Goal: Task Accomplishment & Management: Complete application form

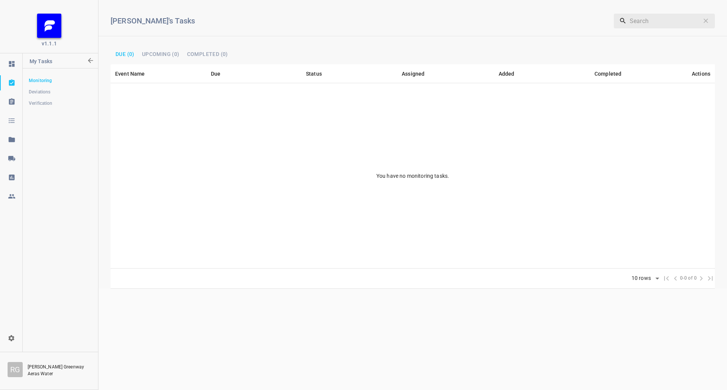
click at [10, 159] on icon at bounding box center [11, 158] width 7 height 5
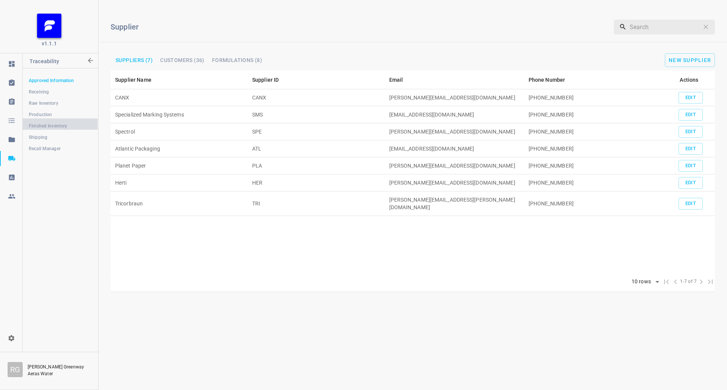
click at [60, 123] on span "Finished Inventory" at bounding box center [60, 126] width 63 height 8
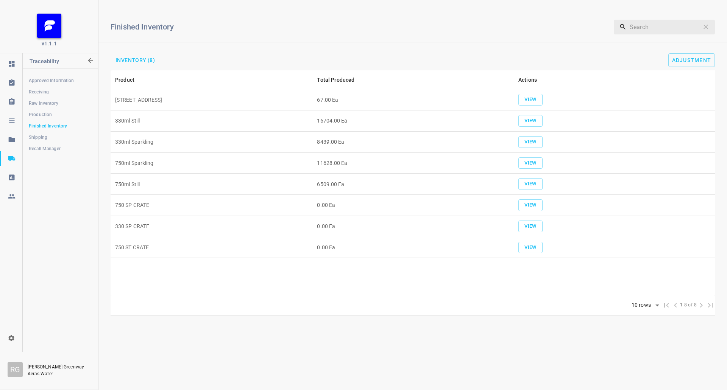
click at [42, 112] on span "Production" at bounding box center [60, 115] width 63 height 8
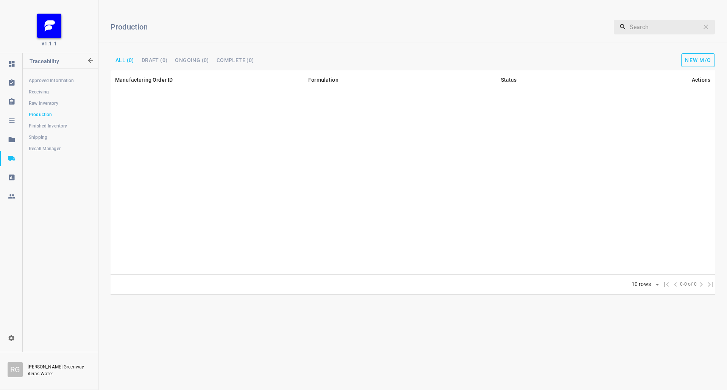
click at [681, 63] on button "New M/O" at bounding box center [698, 60] width 34 height 14
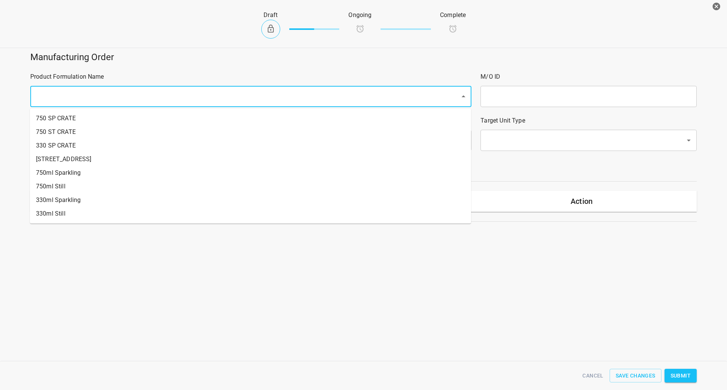
click at [174, 102] on input "text" at bounding box center [240, 96] width 413 height 14
click at [78, 163] on li "[STREET_ADDRESS]" at bounding box center [250, 160] width 441 height 14
type input "1"
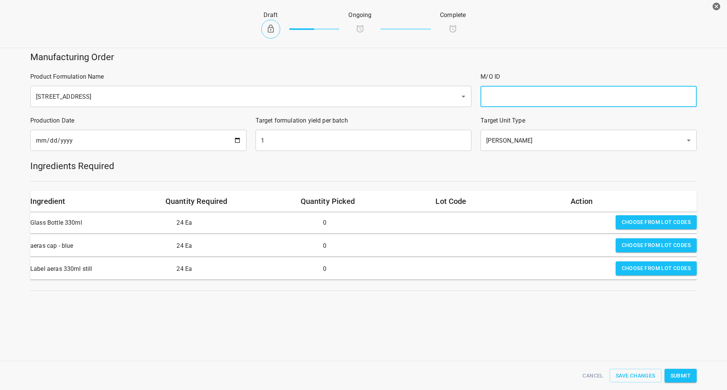
click at [546, 97] on input "text" at bounding box center [588, 96] width 216 height 21
type input "25247c"
click at [308, 147] on input "1" at bounding box center [364, 140] width 216 height 21
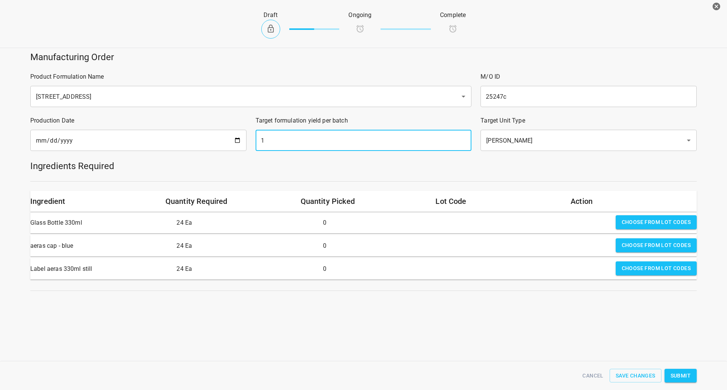
click at [308, 147] on input "1" at bounding box center [364, 140] width 216 height 21
type input "3"
click at [648, 219] on span "Choose from lot codes" at bounding box center [656, 222] width 69 height 9
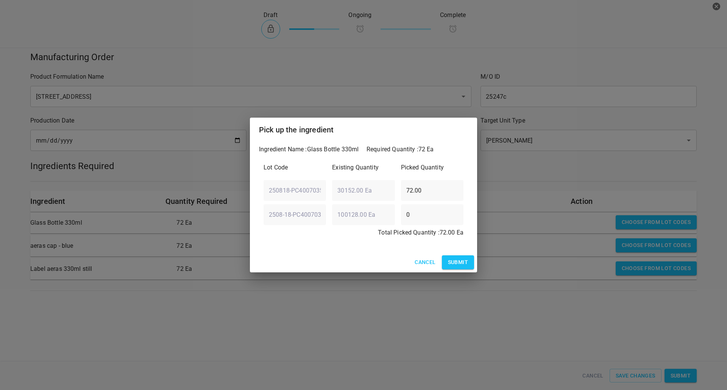
click at [458, 263] on span "Submit" at bounding box center [458, 262] width 20 height 9
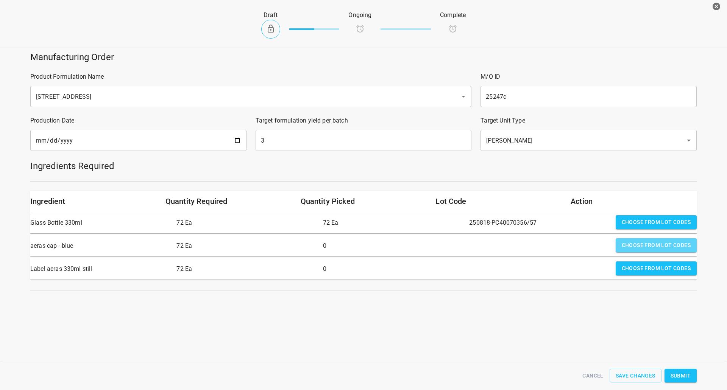
click at [638, 243] on span "Choose from lot codes" at bounding box center [656, 245] width 69 height 9
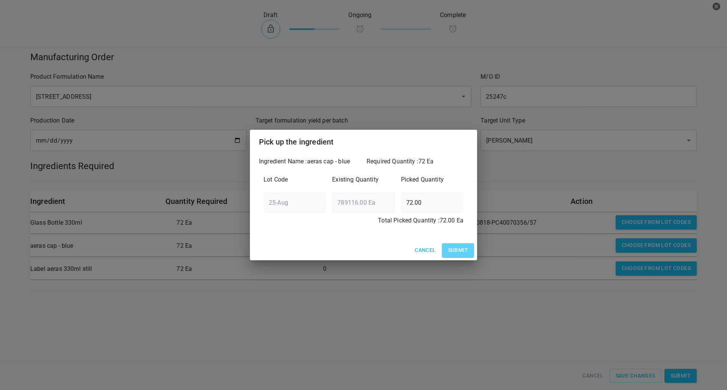
click at [457, 246] on span "Submit" at bounding box center [458, 250] width 20 height 9
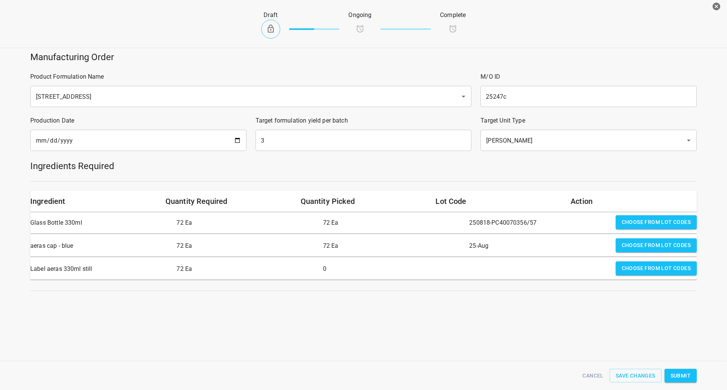
click at [639, 271] on span "Choose from lot codes" at bounding box center [656, 268] width 69 height 9
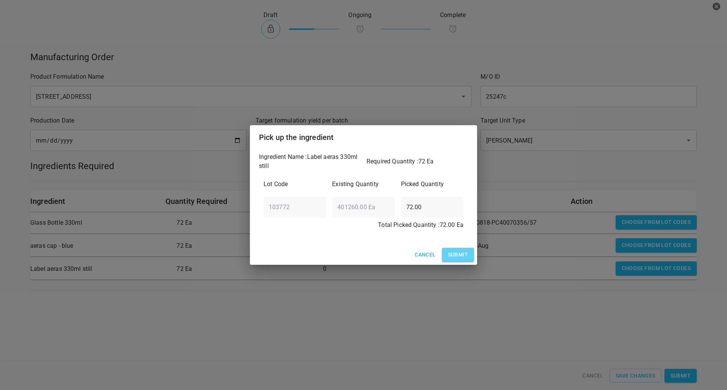
click at [467, 258] on button "Submit" at bounding box center [458, 255] width 32 height 14
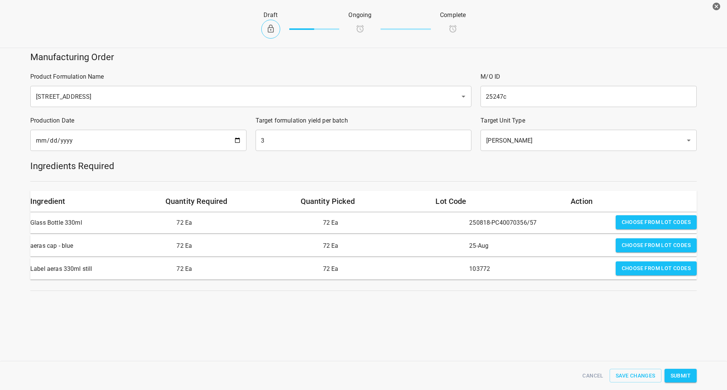
drag, startPoint x: 683, startPoint y: 373, endPoint x: 683, endPoint y: 368, distance: 5.7
click at [683, 374] on span "Submit" at bounding box center [680, 375] width 20 height 9
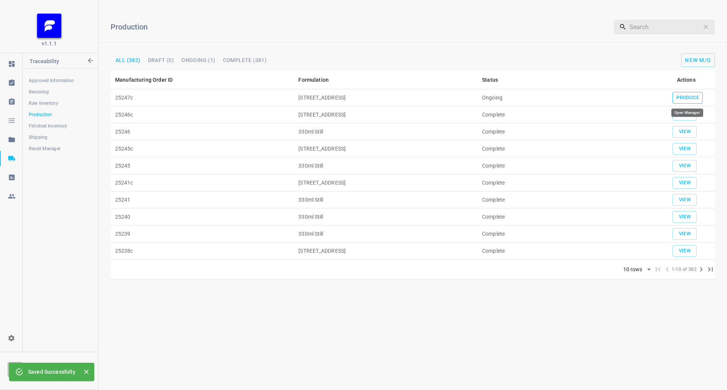
click at [686, 95] on span "Produce" at bounding box center [687, 98] width 23 height 9
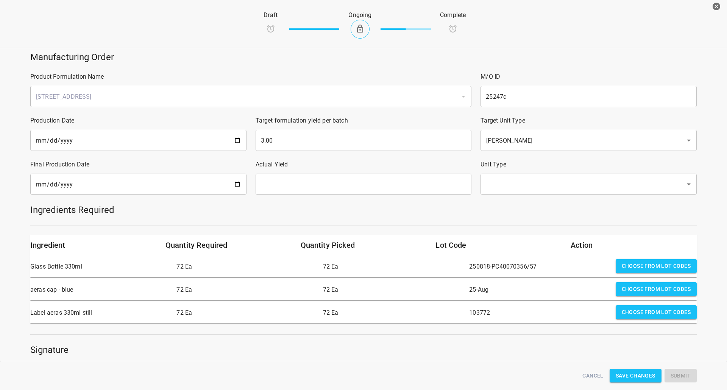
click at [200, 172] on div "Final Production Date ​" at bounding box center [138, 178] width 225 height 44
click at [230, 188] on input "date" at bounding box center [138, 184] width 216 height 21
click at [234, 182] on input "date" at bounding box center [138, 184] width 216 height 21
type input "[DATE]"
click at [266, 181] on input "text" at bounding box center [364, 184] width 216 height 21
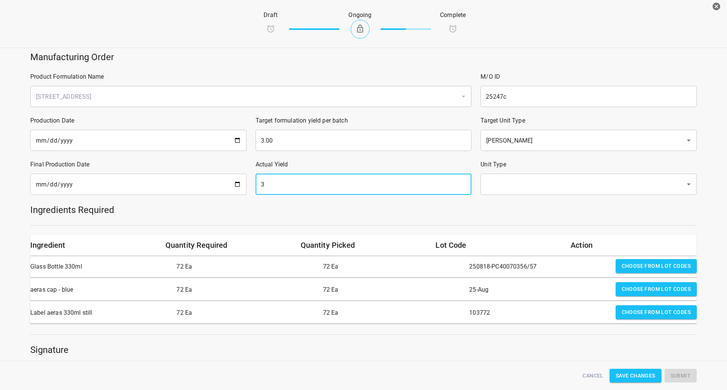
type input "3"
click at [503, 185] on input "text" at bounding box center [578, 184] width 188 height 14
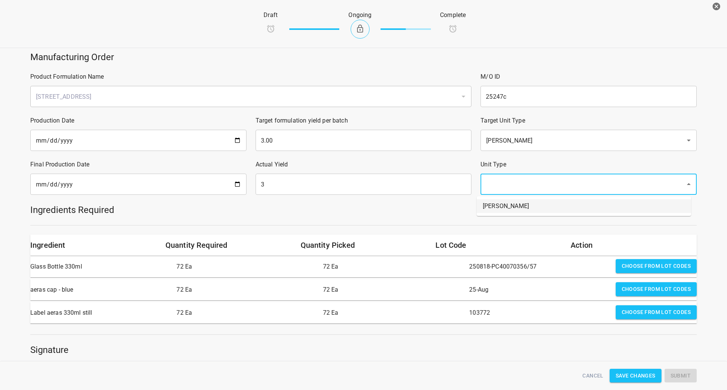
click at [503, 206] on li "[PERSON_NAME]" at bounding box center [584, 206] width 214 height 14
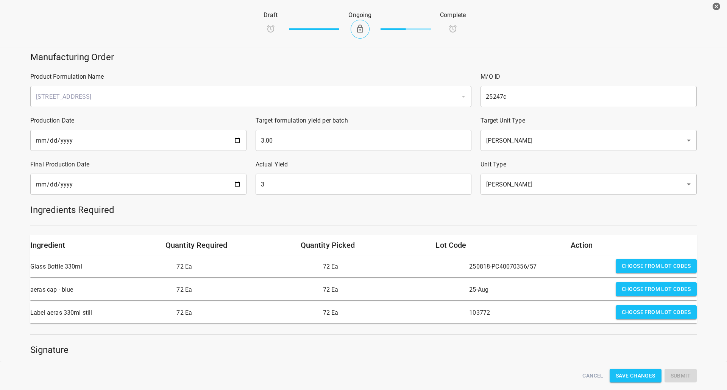
click at [502, 226] on div at bounding box center [363, 225] width 675 height 9
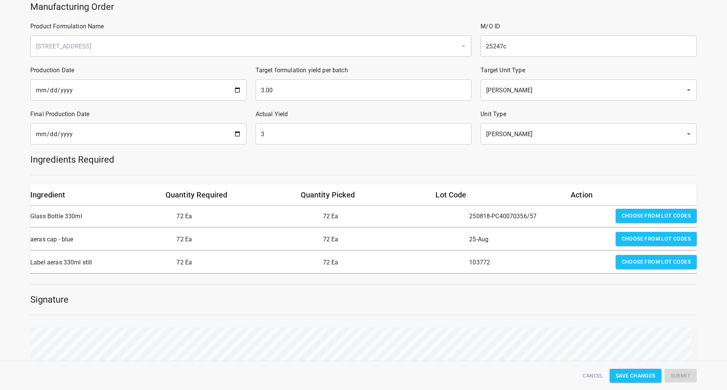
scroll to position [137, 0]
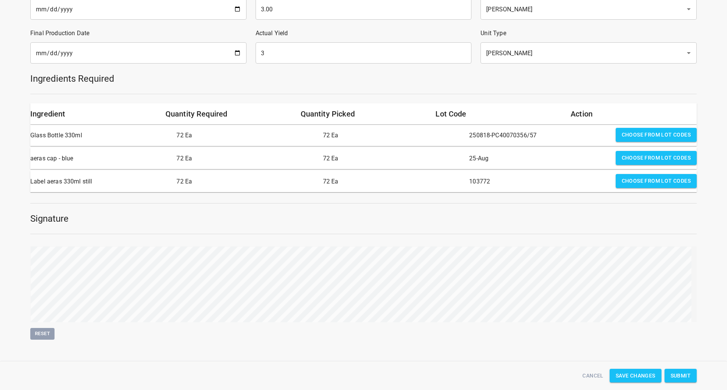
click at [675, 375] on span "Submit" at bounding box center [680, 375] width 20 height 9
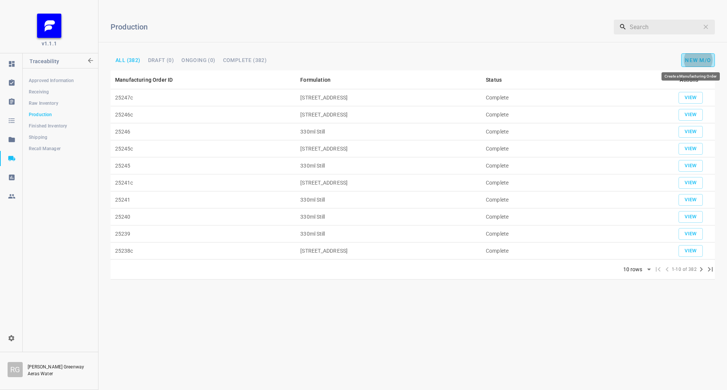
click at [695, 55] on button "New M/O" at bounding box center [698, 60] width 34 height 14
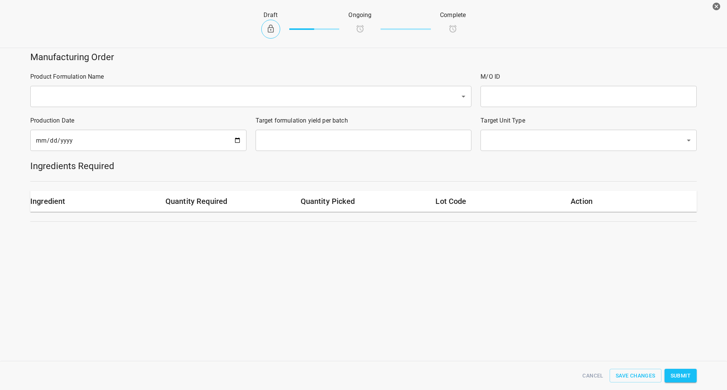
click at [179, 92] on input "text" at bounding box center [240, 96] width 413 height 14
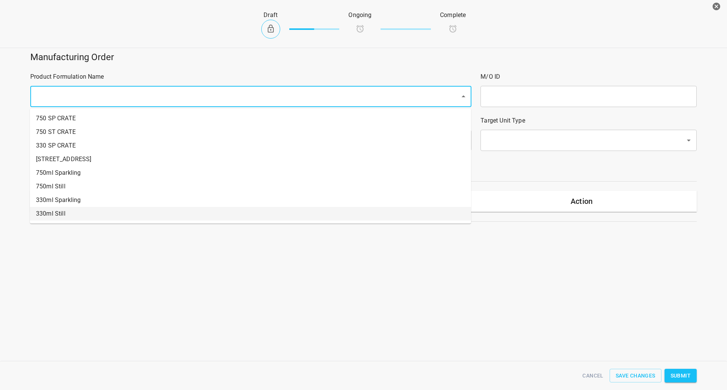
click at [62, 216] on li "330ml Still" at bounding box center [250, 214] width 441 height 14
type input "1"
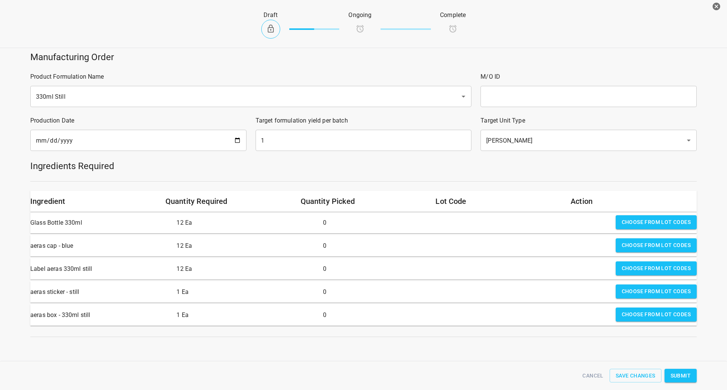
drag, startPoint x: 506, startPoint y: 94, endPoint x: 506, endPoint y: 78, distance: 15.9
click at [506, 93] on input "text" at bounding box center [588, 96] width 216 height 21
type input "25247"
click at [238, 131] on input "[DATE]" at bounding box center [138, 140] width 216 height 21
click at [237, 139] on input "[DATE]" at bounding box center [138, 140] width 216 height 21
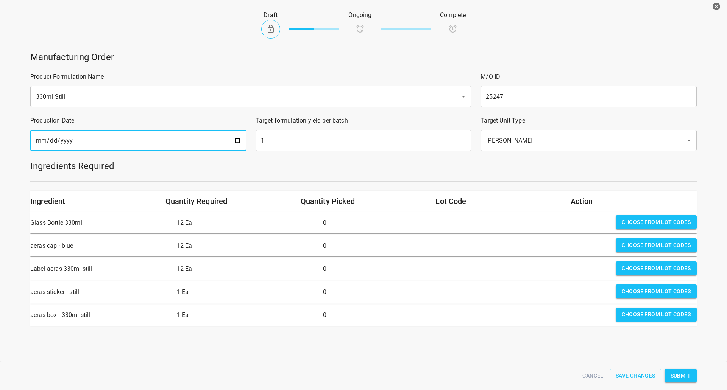
type input "[DATE]"
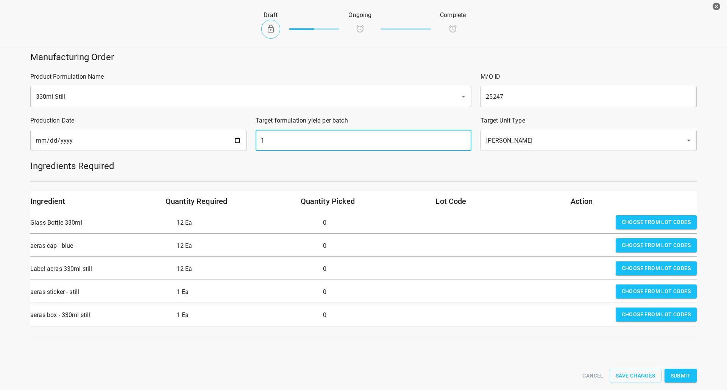
click at [315, 143] on input "1" at bounding box center [364, 140] width 216 height 21
type input "2016"
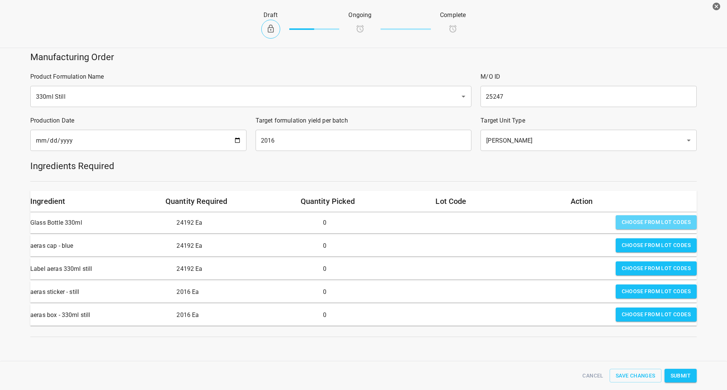
drag, startPoint x: 651, startPoint y: 223, endPoint x: 637, endPoint y: 224, distance: 14.0
click at [651, 223] on span "Choose from lot codes" at bounding box center [656, 222] width 69 height 9
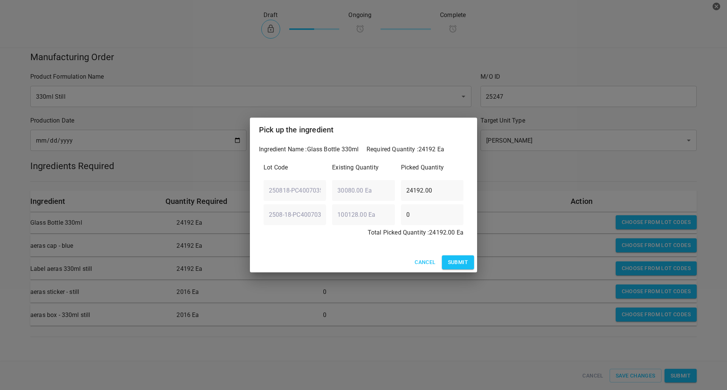
click at [454, 266] on span "Submit" at bounding box center [458, 262] width 20 height 9
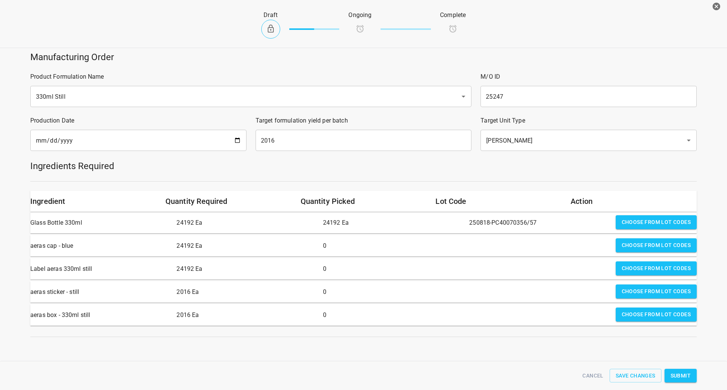
drag, startPoint x: 630, startPoint y: 243, endPoint x: 547, endPoint y: 249, distance: 83.2
click at [626, 243] on span "Choose from lot codes" at bounding box center [656, 245] width 69 height 9
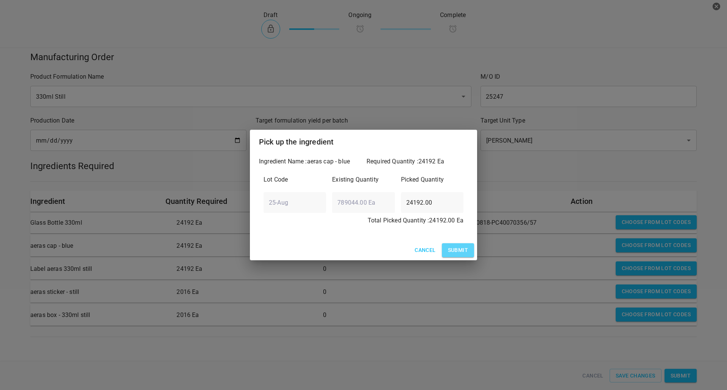
drag, startPoint x: 454, startPoint y: 246, endPoint x: 488, endPoint y: 247, distance: 34.4
click at [454, 247] on span "Submit" at bounding box center [458, 250] width 20 height 9
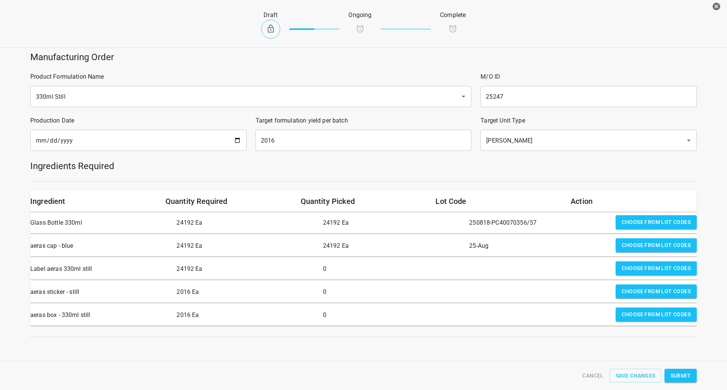
click at [630, 261] on div "Choose from lot codes" at bounding box center [655, 269] width 87 height 21
click at [626, 268] on span "Choose from lot codes" at bounding box center [656, 268] width 69 height 9
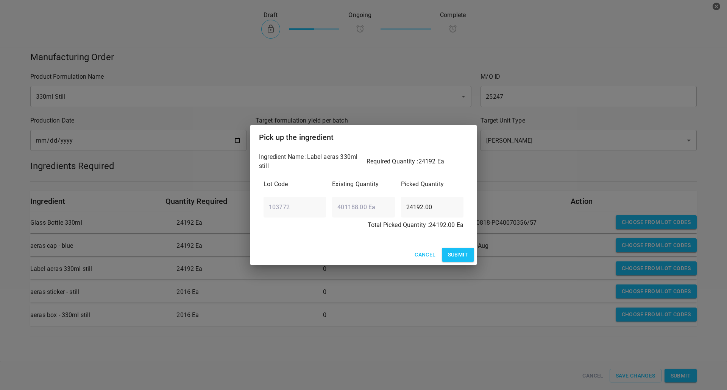
click at [455, 253] on span "Submit" at bounding box center [458, 254] width 20 height 9
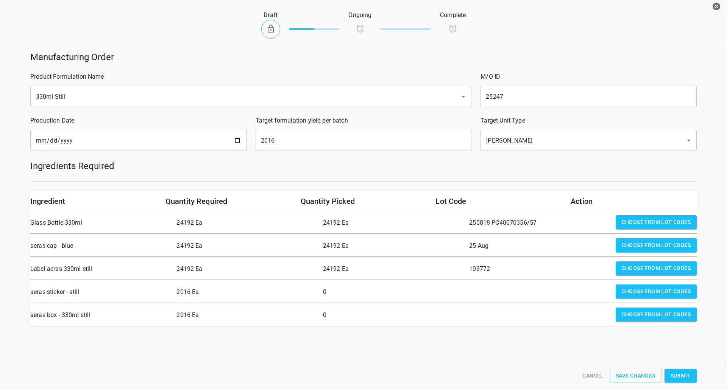
drag, startPoint x: 640, startPoint y: 297, endPoint x: 630, endPoint y: 297, distance: 9.8
click at [638, 297] on button "Choose from lot codes" at bounding box center [656, 292] width 81 height 14
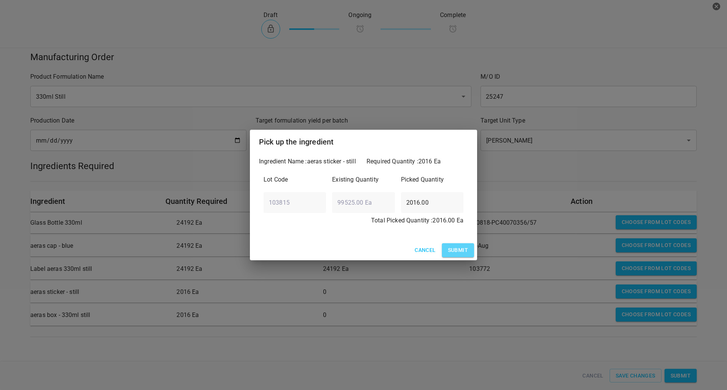
click at [455, 252] on span "Submit" at bounding box center [458, 250] width 20 height 9
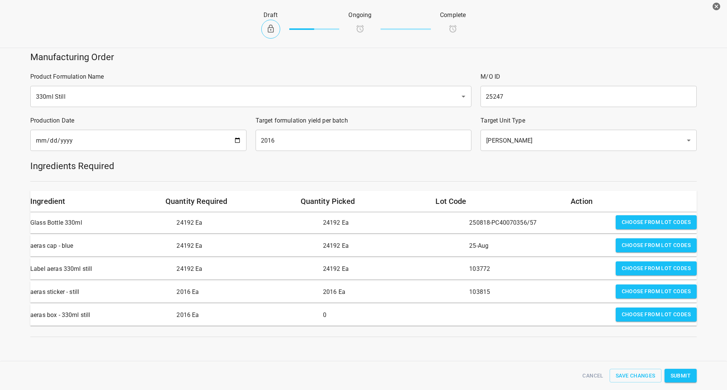
click at [629, 316] on span "Choose from lot codes" at bounding box center [656, 314] width 69 height 9
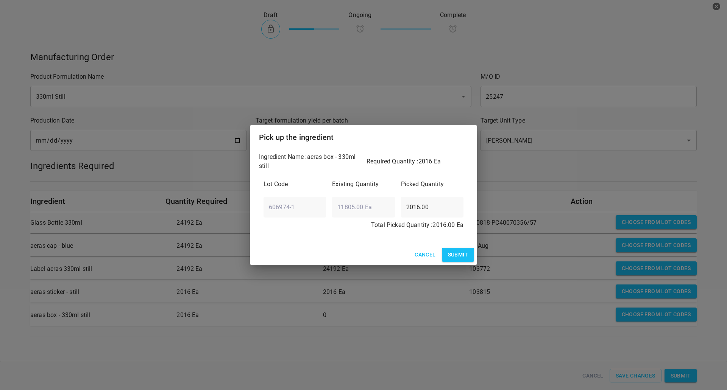
drag, startPoint x: 458, startPoint y: 256, endPoint x: 549, endPoint y: 279, distance: 93.2
click at [459, 256] on span "Submit" at bounding box center [458, 254] width 20 height 9
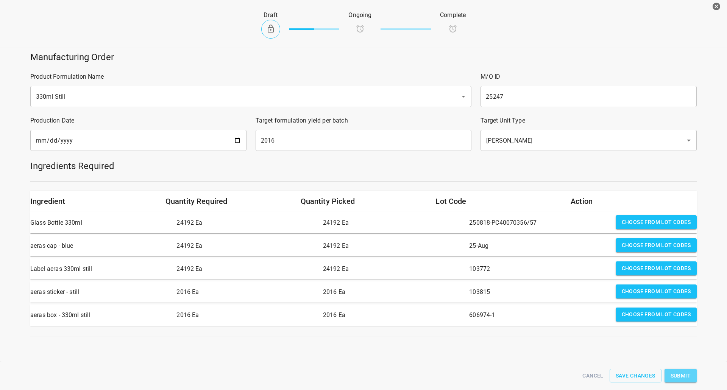
click at [678, 374] on span "Submit" at bounding box center [680, 375] width 20 height 9
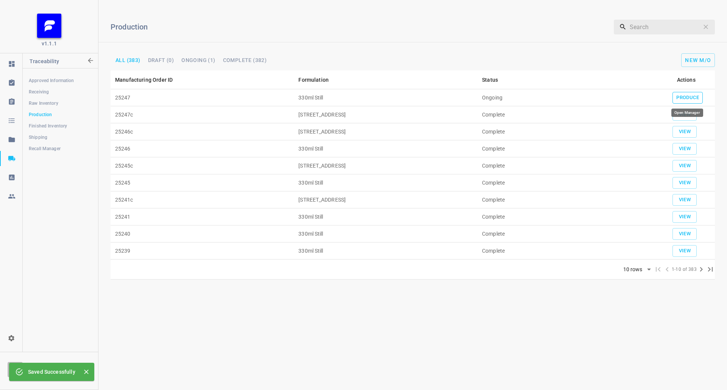
click at [685, 97] on span "Produce" at bounding box center [687, 98] width 23 height 9
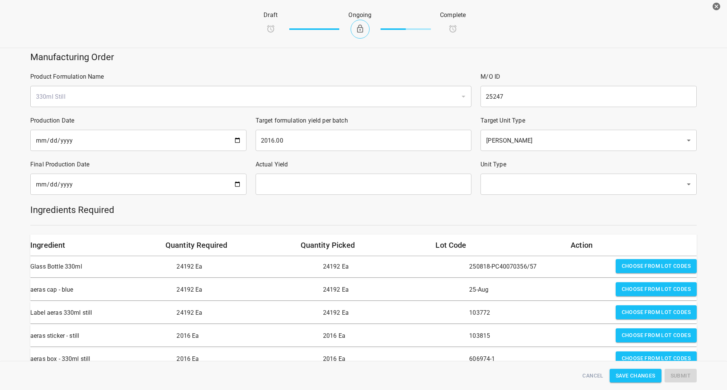
click at [236, 186] on input "date" at bounding box center [138, 184] width 216 height 21
type input "[DATE]"
click at [340, 192] on input "text" at bounding box center [364, 184] width 216 height 21
click at [487, 175] on div "​" at bounding box center [588, 184] width 216 height 21
type input "2016"
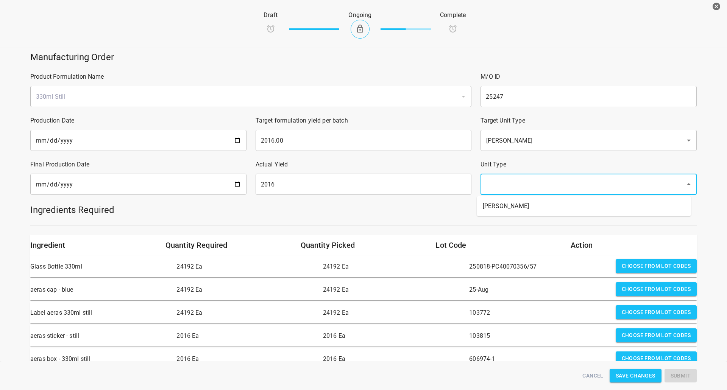
click at [496, 186] on input "text" at bounding box center [578, 184] width 188 height 14
drag, startPoint x: 490, startPoint y: 204, endPoint x: 486, endPoint y: 221, distance: 17.6
click at [490, 204] on li "[PERSON_NAME]" at bounding box center [584, 206] width 214 height 14
click at [483, 232] on div "Ingredient Quantity Required Quantity Picked Lot Code Action Glass Bottle 330ml…" at bounding box center [363, 303] width 675 height 146
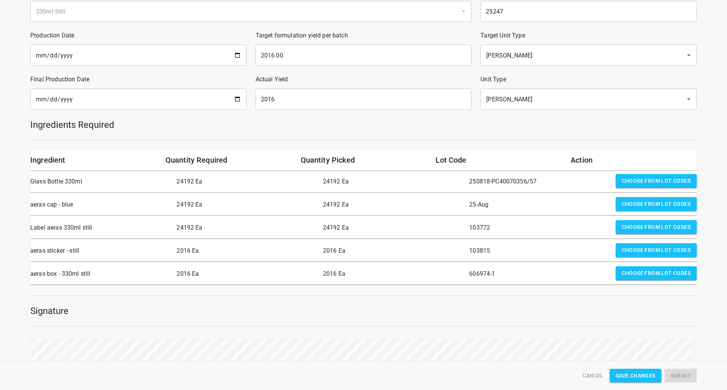
scroll to position [151, 0]
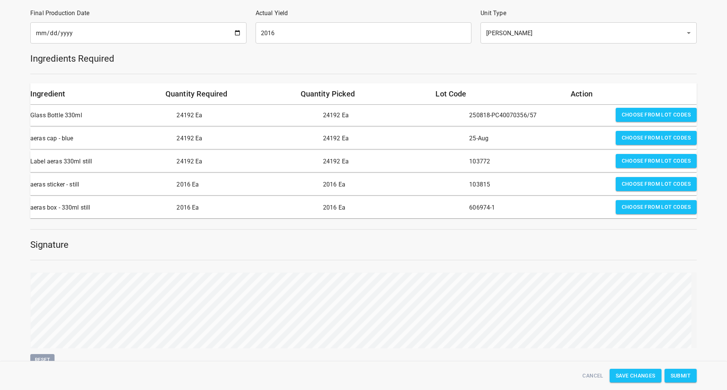
click at [673, 378] on span "Submit" at bounding box center [680, 375] width 20 height 9
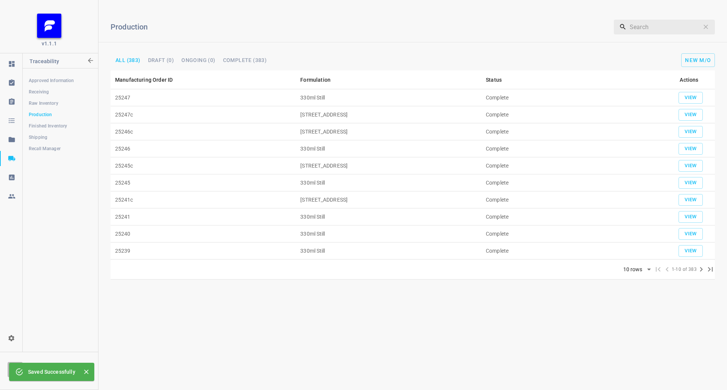
click at [37, 140] on span "Shipping" at bounding box center [60, 138] width 63 height 8
